Goal: Register for event/course

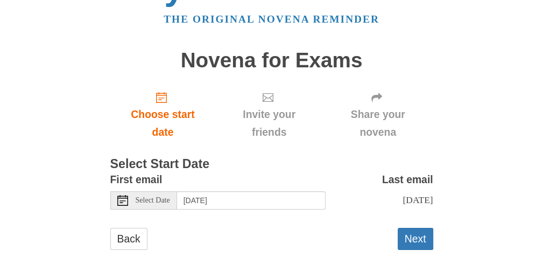
scroll to position [50, 0]
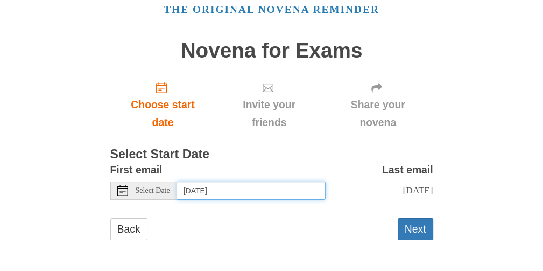
click at [288, 192] on input "Saturday, October 4th" at bounding box center [251, 190] width 148 height 18
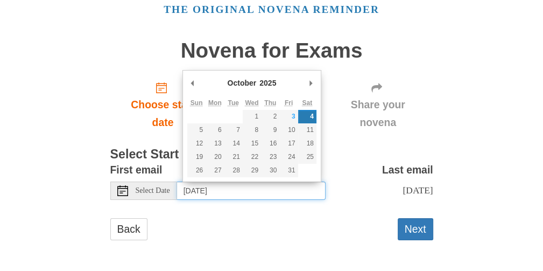
type input "Friday, October 3rd"
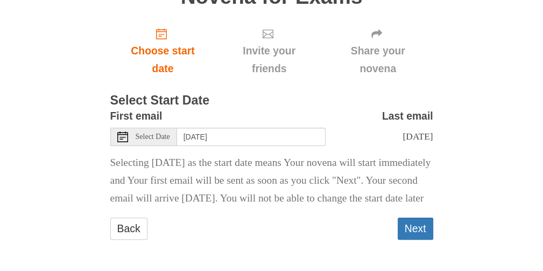
scroll to position [121, 0]
click at [416, 223] on button "Next" at bounding box center [414, 228] width 35 height 22
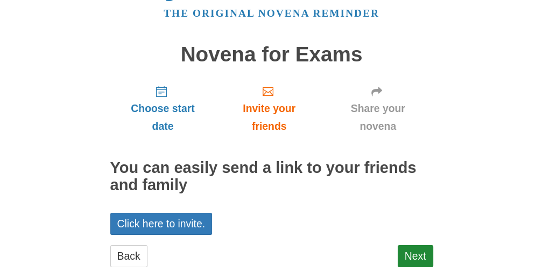
scroll to position [73, 0]
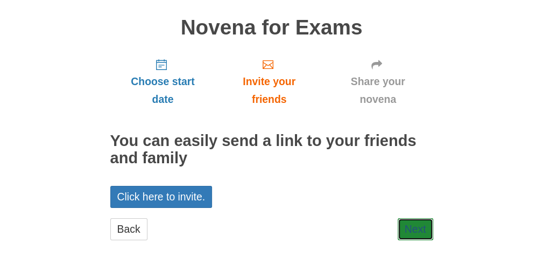
click at [404, 223] on link "Next" at bounding box center [414, 229] width 35 height 22
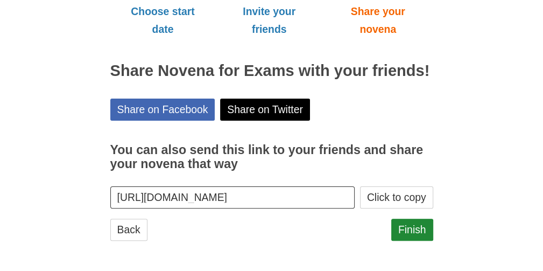
scroll to position [144, 0]
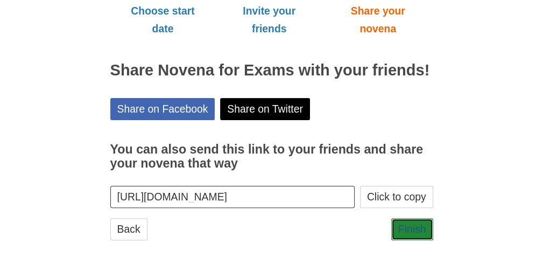
click at [411, 226] on link "Finish" at bounding box center [412, 229] width 42 height 22
